Goal: Task Accomplishment & Management: Complete application form

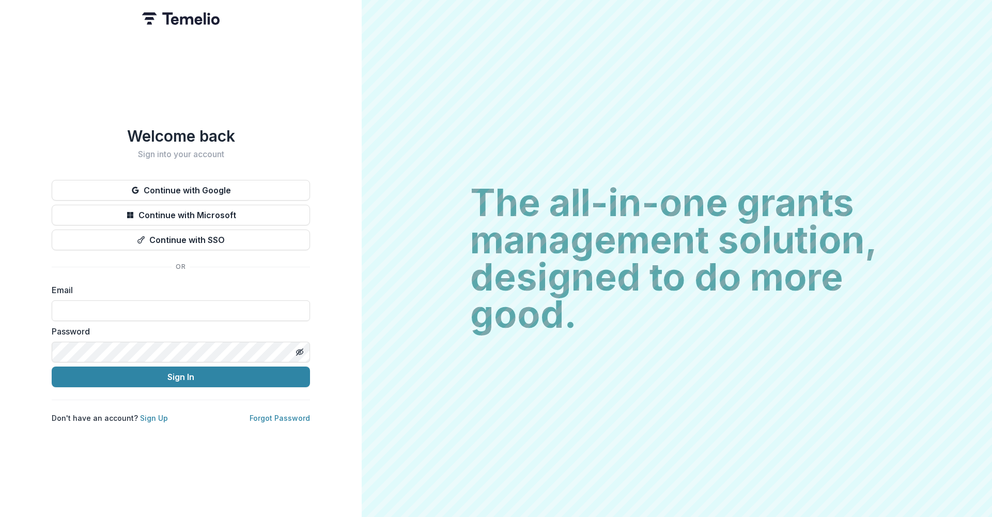
type input "**********"
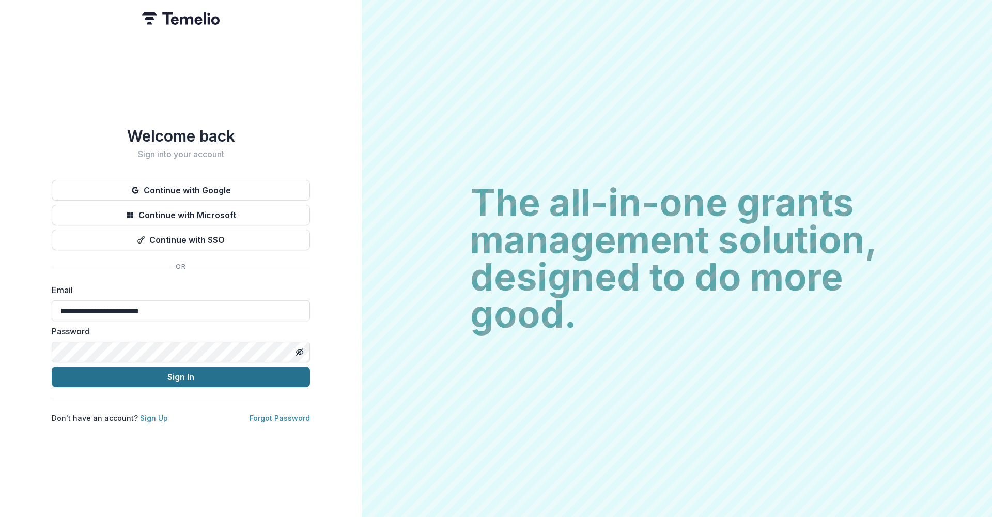
click at [166, 366] on button "Sign In" at bounding box center [181, 376] width 258 height 21
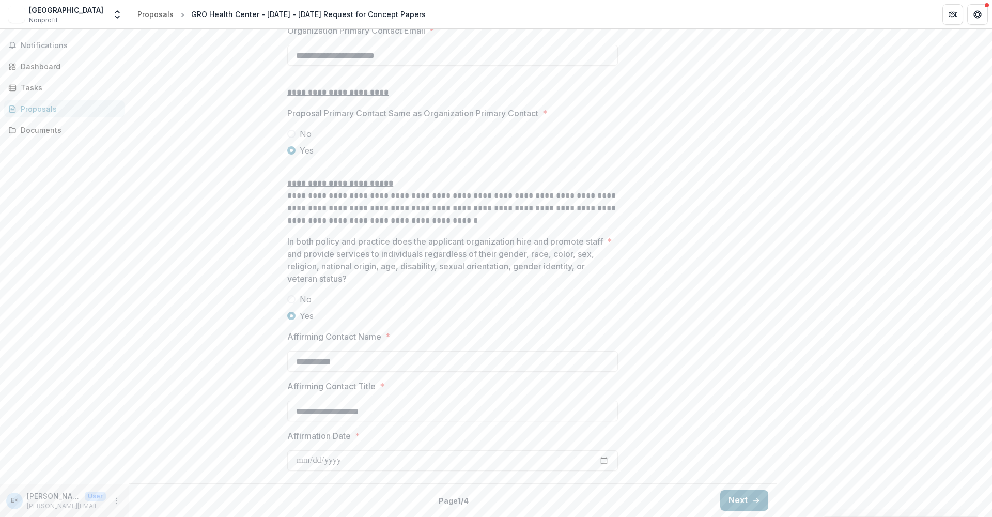
scroll to position [1274, 0]
click at [748, 499] on button "Next" at bounding box center [744, 500] width 48 height 21
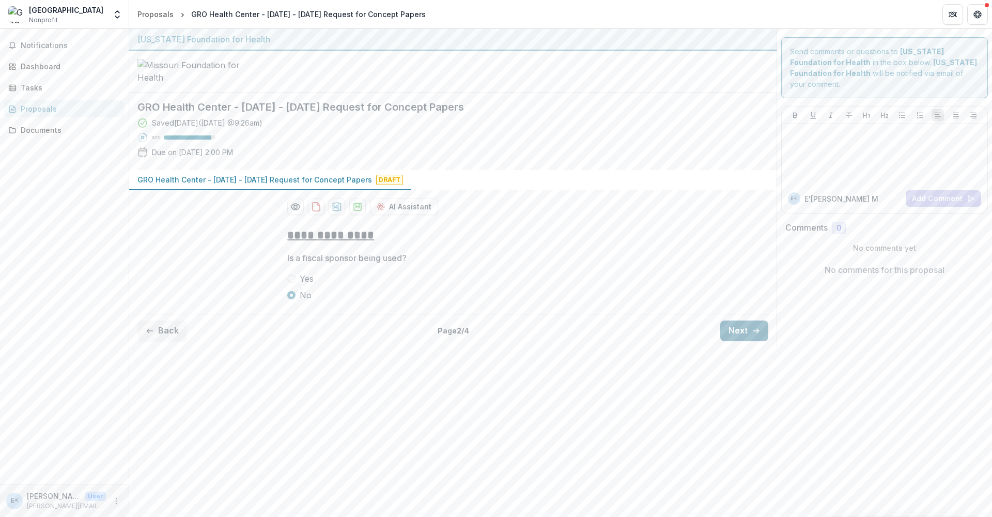
click at [760, 341] on button "Next" at bounding box center [744, 330] width 48 height 21
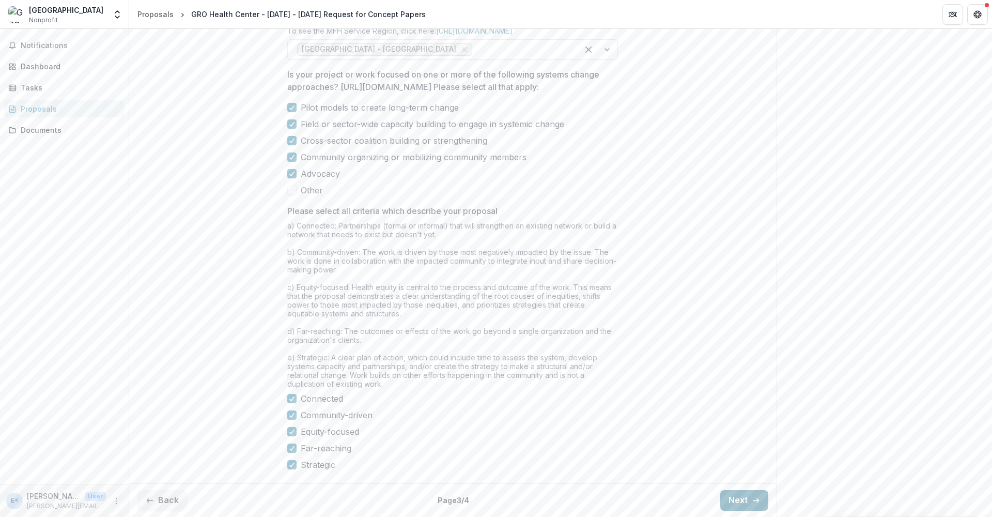
click at [745, 506] on button "Next" at bounding box center [744, 500] width 48 height 21
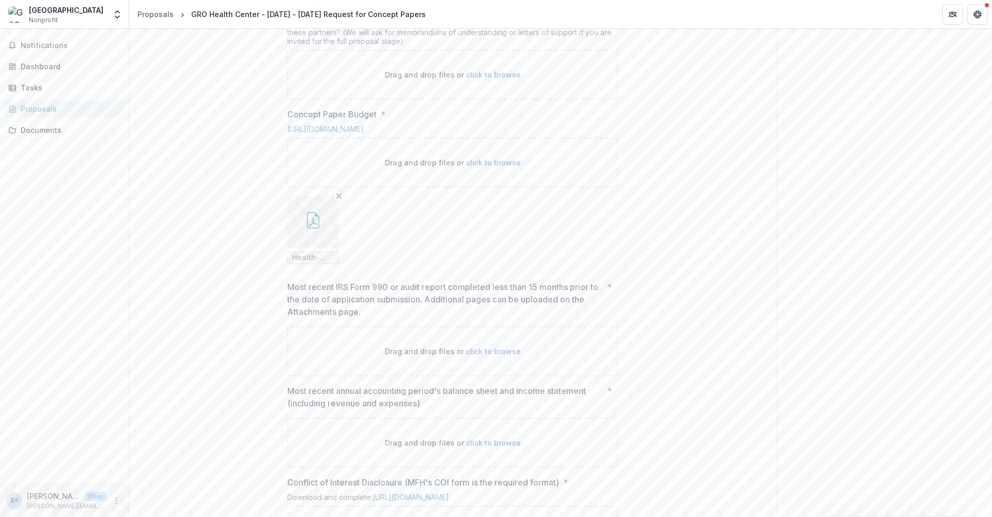
scroll to position [533, 0]
click at [478, 170] on span "click to browse" at bounding box center [493, 165] width 55 height 9
type input "**********"
click at [393, 203] on icon "Remove File" at bounding box center [395, 199] width 8 height 8
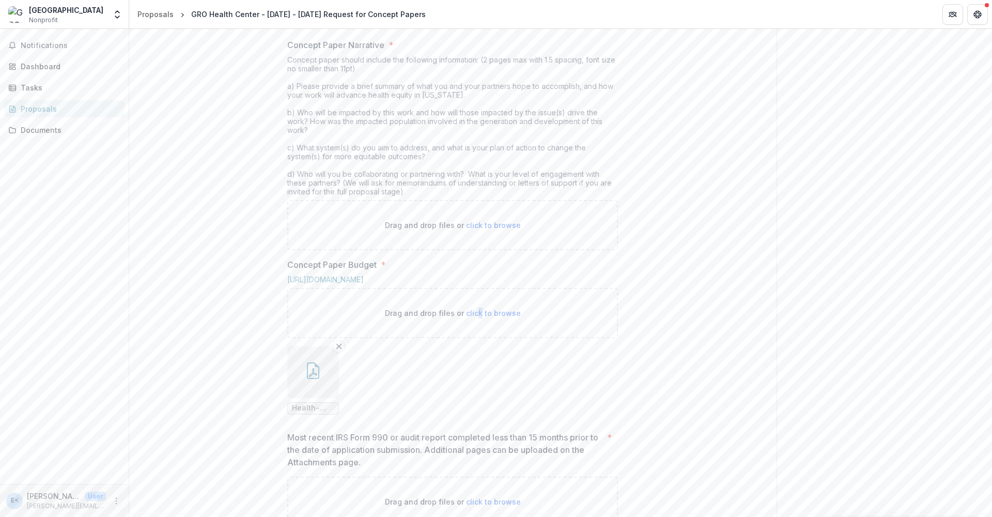
scroll to position [391, 0]
click at [494, 224] on span "click to browse" at bounding box center [493, 219] width 55 height 9
type input "**********"
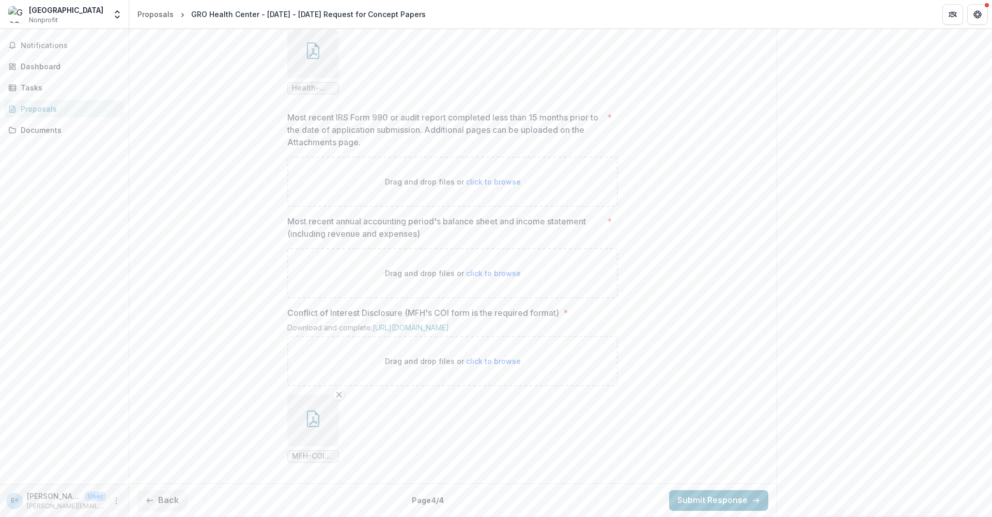
scroll to position [795, 0]
click at [476, 186] on span "click to browse" at bounding box center [493, 181] width 55 height 9
type input "**********"
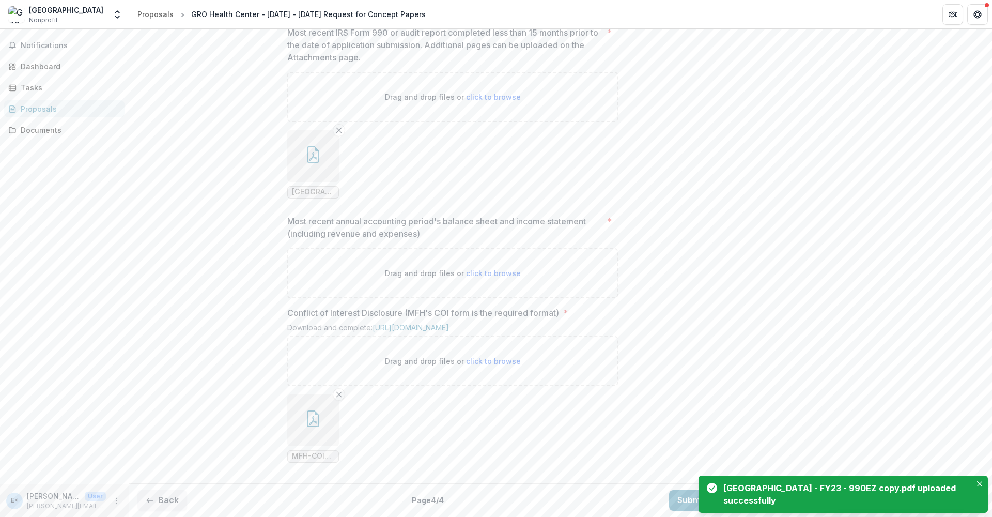
scroll to position [925, 0]
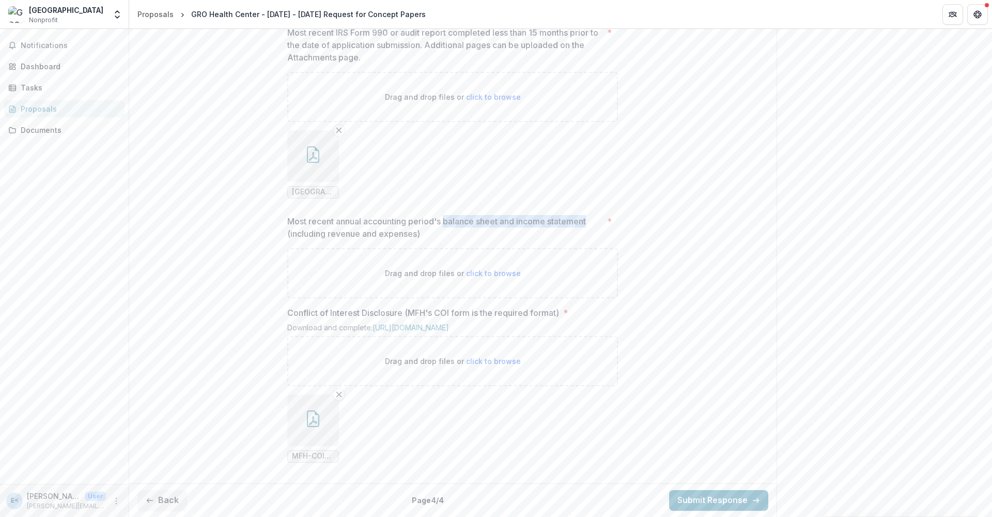
drag, startPoint x: 446, startPoint y: 257, endPoint x: 591, endPoint y: 260, distance: 144.7
click at [591, 240] on p "Most recent annual accounting period's balance sheet and income statement (incl…" at bounding box center [445, 227] width 316 height 25
copy p "balance sheet and income statement"
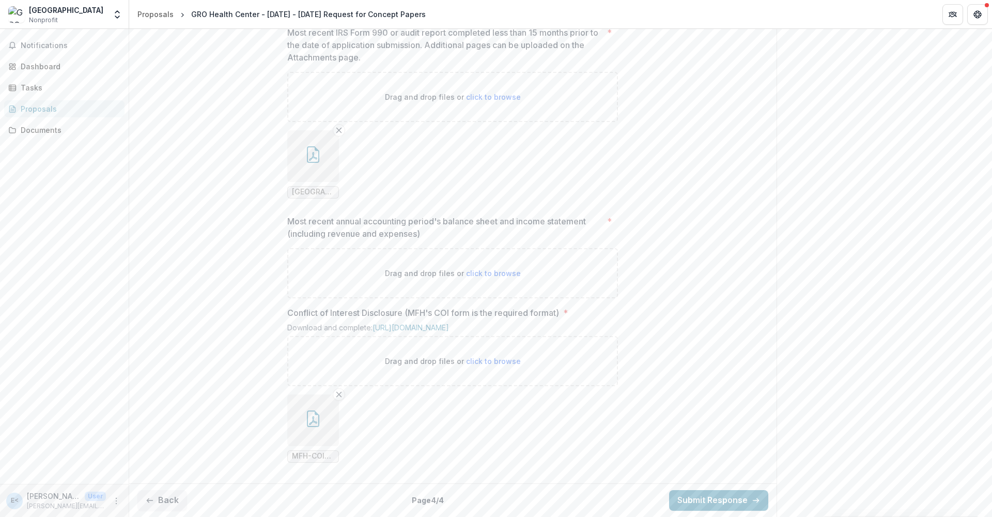
scroll to position [970, 0]
click at [159, 500] on button "Back" at bounding box center [162, 500] width 50 height 21
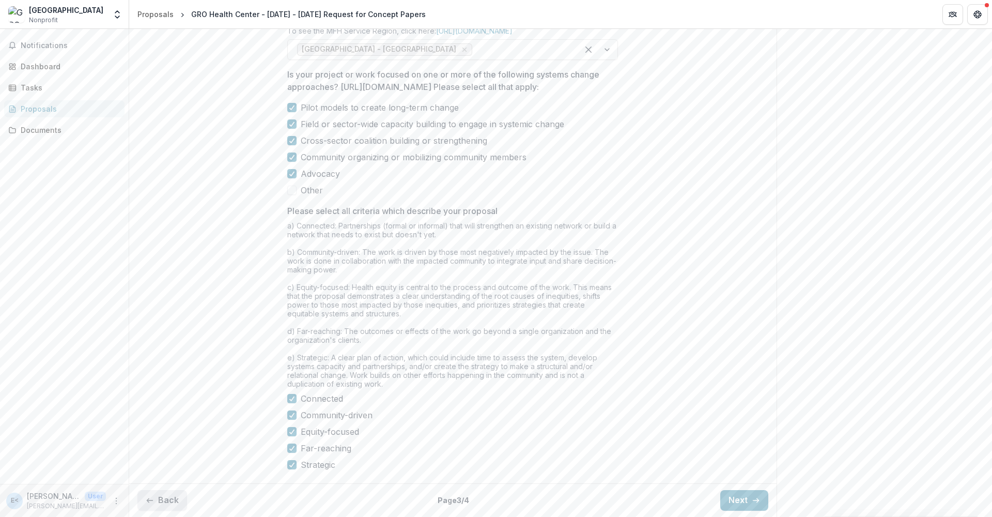
type input "**********"
click at [164, 495] on button "Back" at bounding box center [162, 500] width 50 height 21
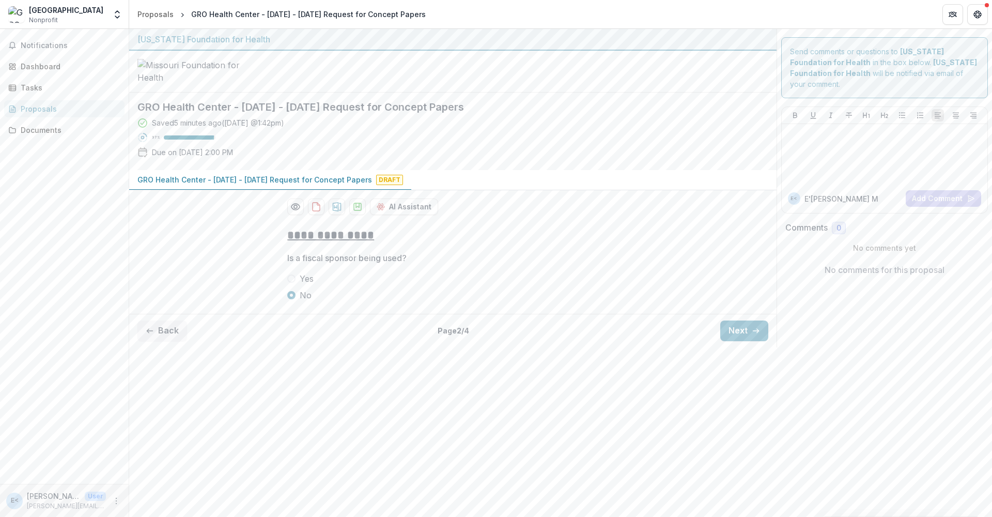
scroll to position [0, 0]
click at [164, 341] on button "Back" at bounding box center [162, 330] width 50 height 21
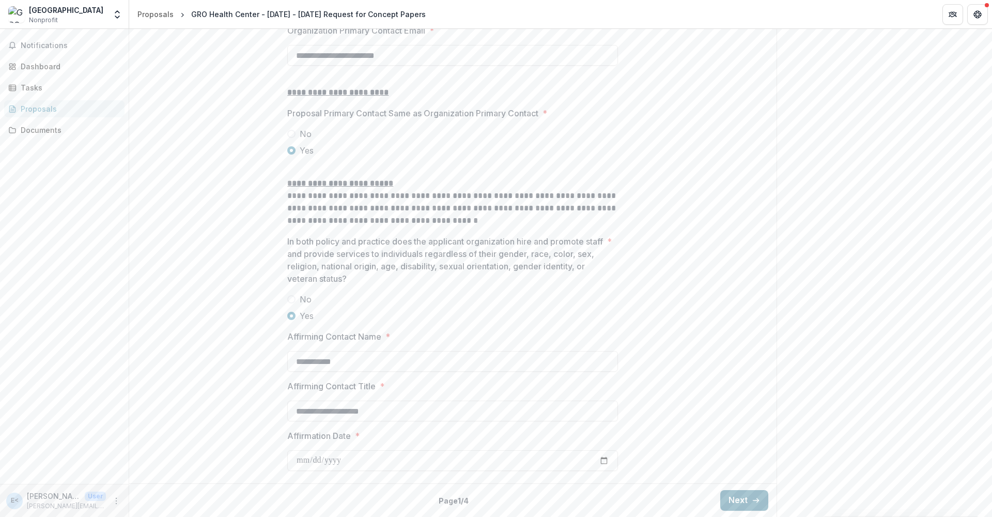
scroll to position [1275, 0]
click at [744, 494] on button "Next" at bounding box center [744, 500] width 48 height 21
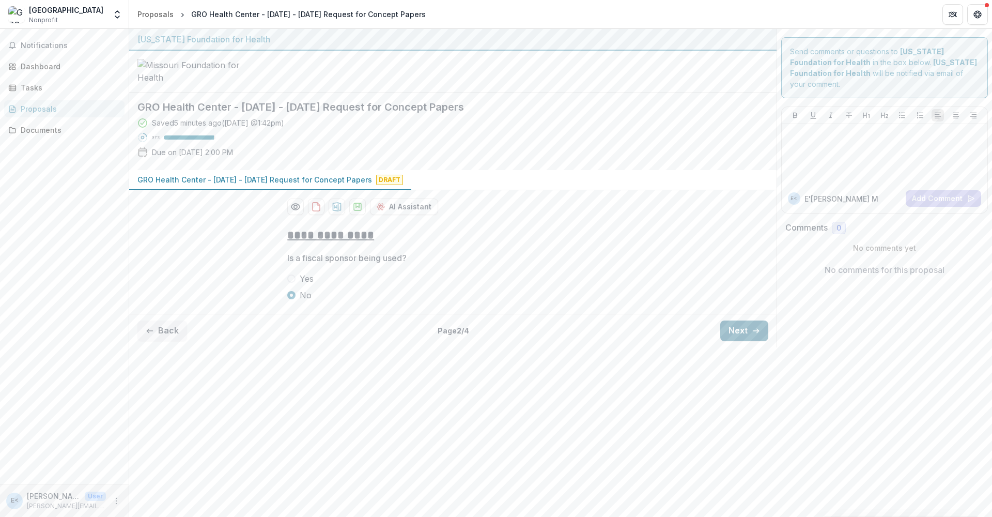
click at [747, 341] on button "Next" at bounding box center [744, 330] width 48 height 21
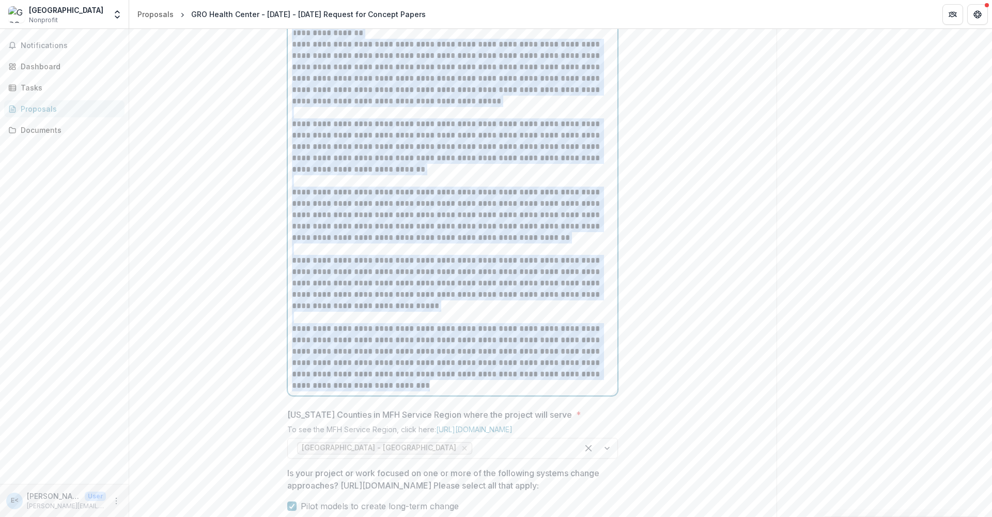
scroll to position [548, 0]
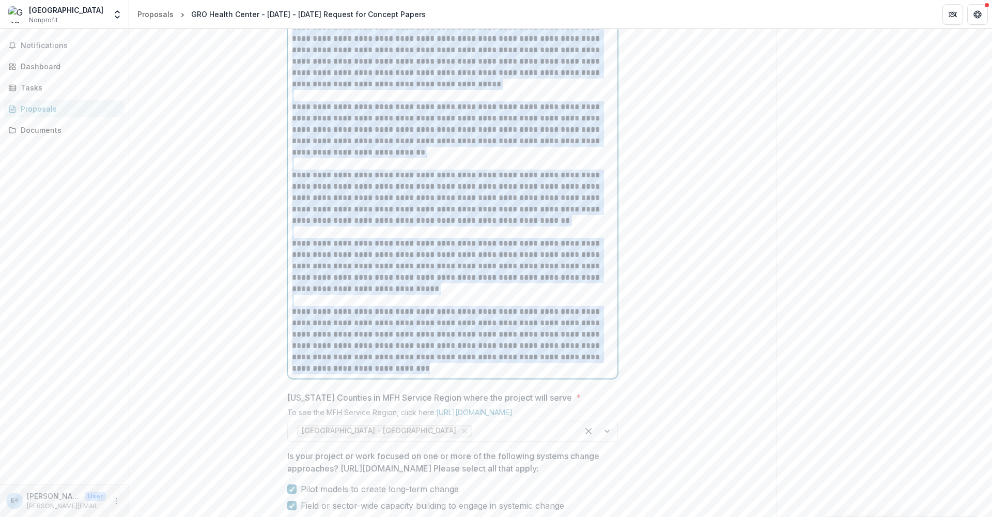
drag, startPoint x: 292, startPoint y: 178, endPoint x: 512, endPoint y: 446, distance: 346.6
click at [512, 374] on div "**********" at bounding box center [452, 163] width 321 height 421
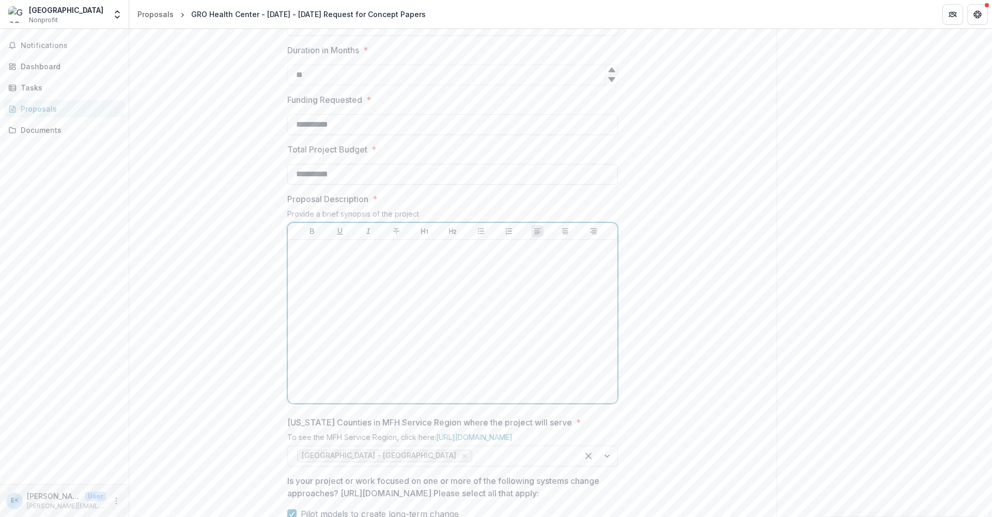
scroll to position [256, 0]
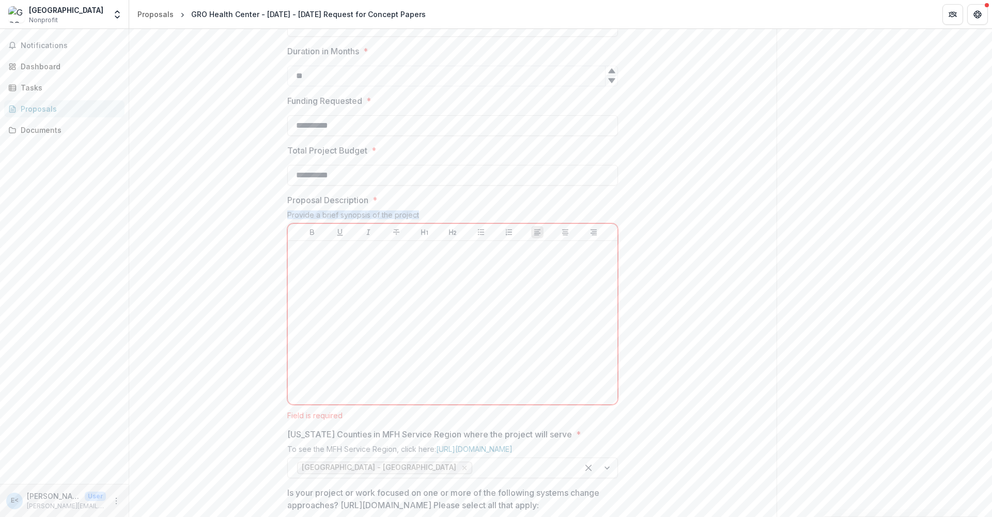
drag, startPoint x: 287, startPoint y: 292, endPoint x: 418, endPoint y: 290, distance: 131.3
click at [418, 223] on div "Provide a brief synopsis of the project" at bounding box center [452, 216] width 331 height 13
copy div "Provide a brief synopsis of the project"
click at [662, 383] on div "**********" at bounding box center [452, 430] width 647 height 934
